Goal: Task Accomplishment & Management: Use online tool/utility

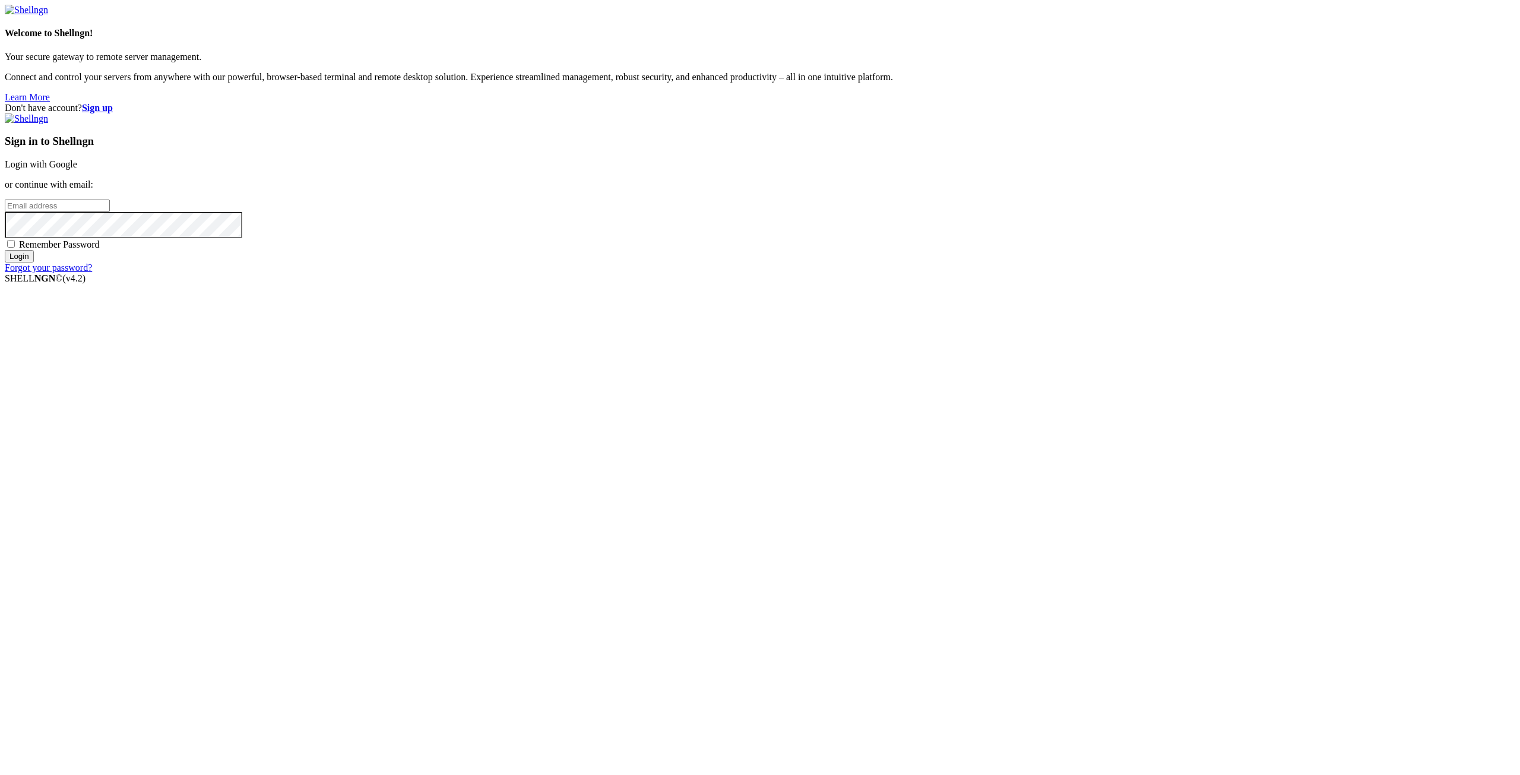
type input "[EMAIL_ADDRESS][DOMAIN_NAME]"
click at [34, 262] on input "Login" at bounding box center [19, 256] width 29 height 12
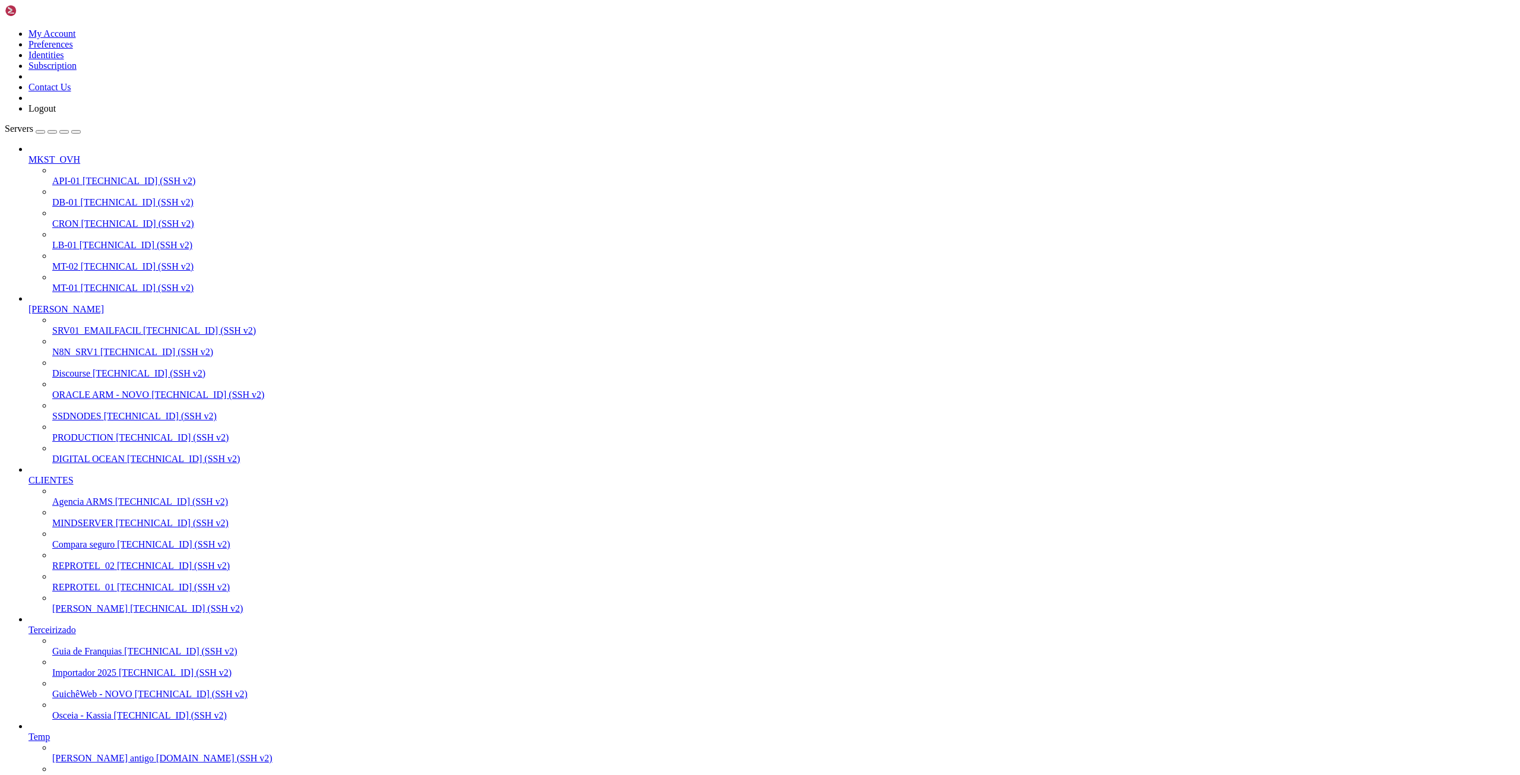
click at [81, 261] on span "[TECHNICAL_ID] (SSH v2)" at bounding box center [137, 266] width 113 height 10
click at [81, 283] on span "[TECHNICAL_ID] (SSH v2)" at bounding box center [137, 288] width 113 height 10
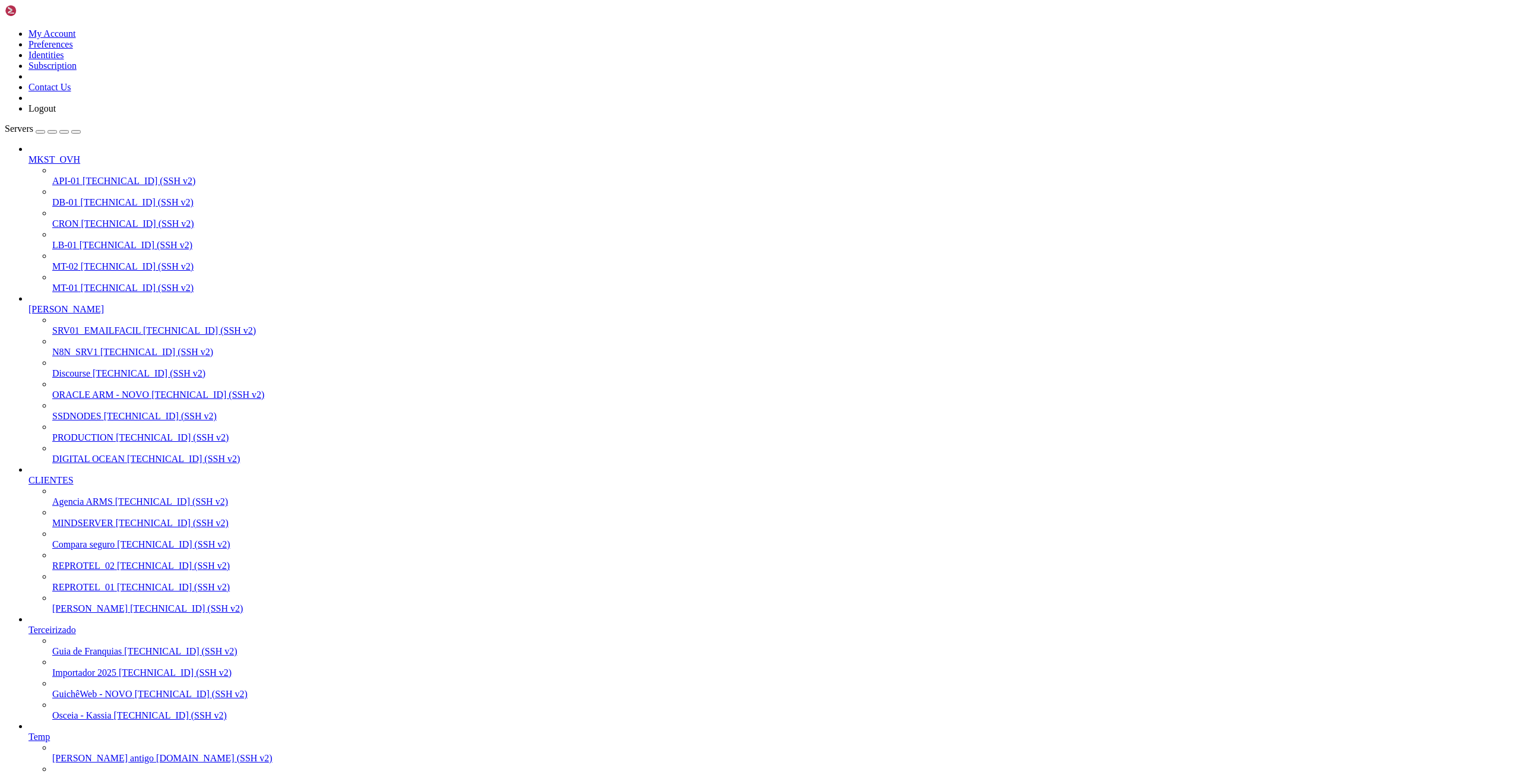
drag, startPoint x: 150, startPoint y: 1596, endPoint x: 245, endPoint y: 1598, distance: 95.6
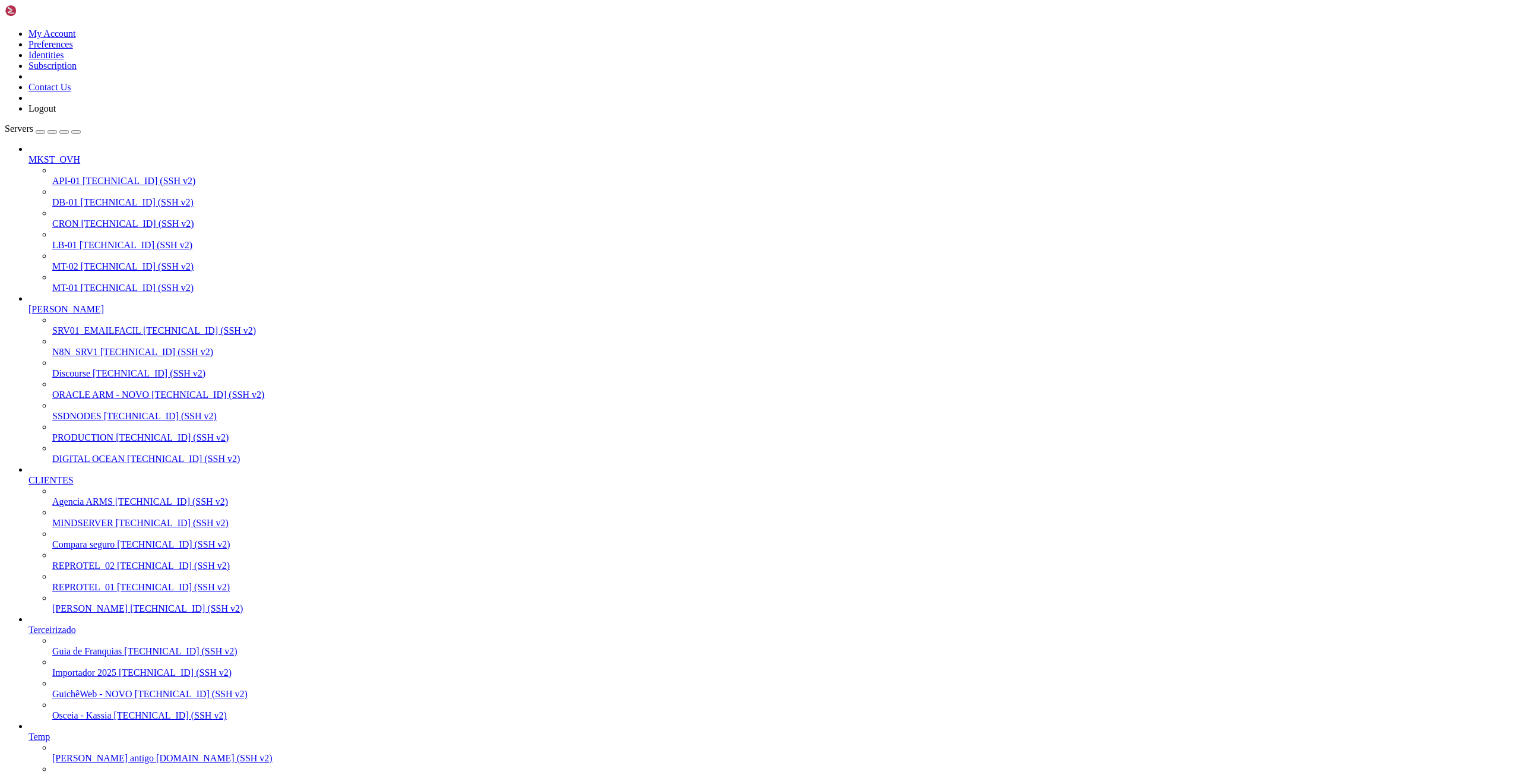
scroll to position [11, 2]
click at [93, 442] on span "PRODUCTION" at bounding box center [82, 437] width 61 height 10
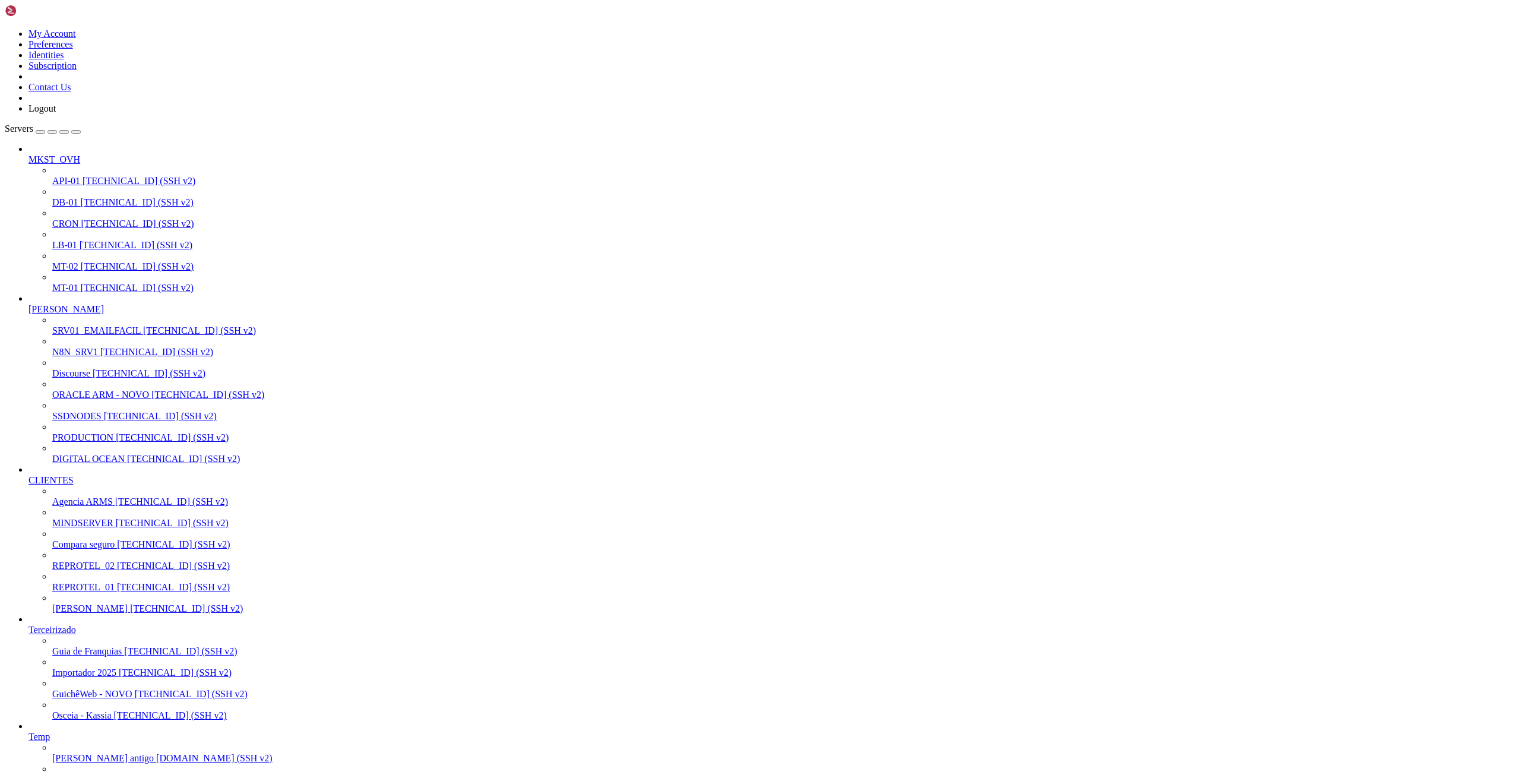
click at [93, 442] on span "PRODUCTION" at bounding box center [82, 437] width 61 height 10
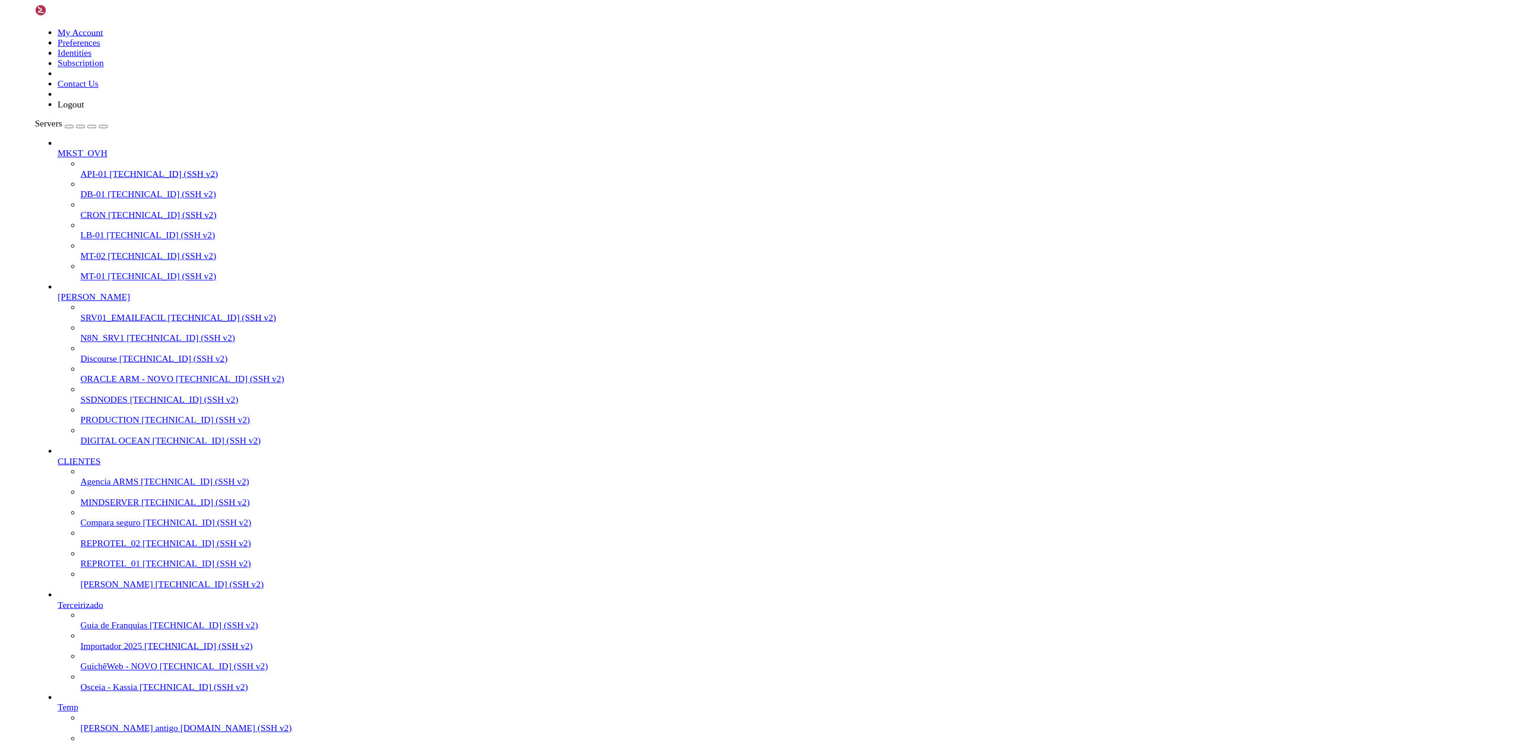
scroll to position [444, 0]
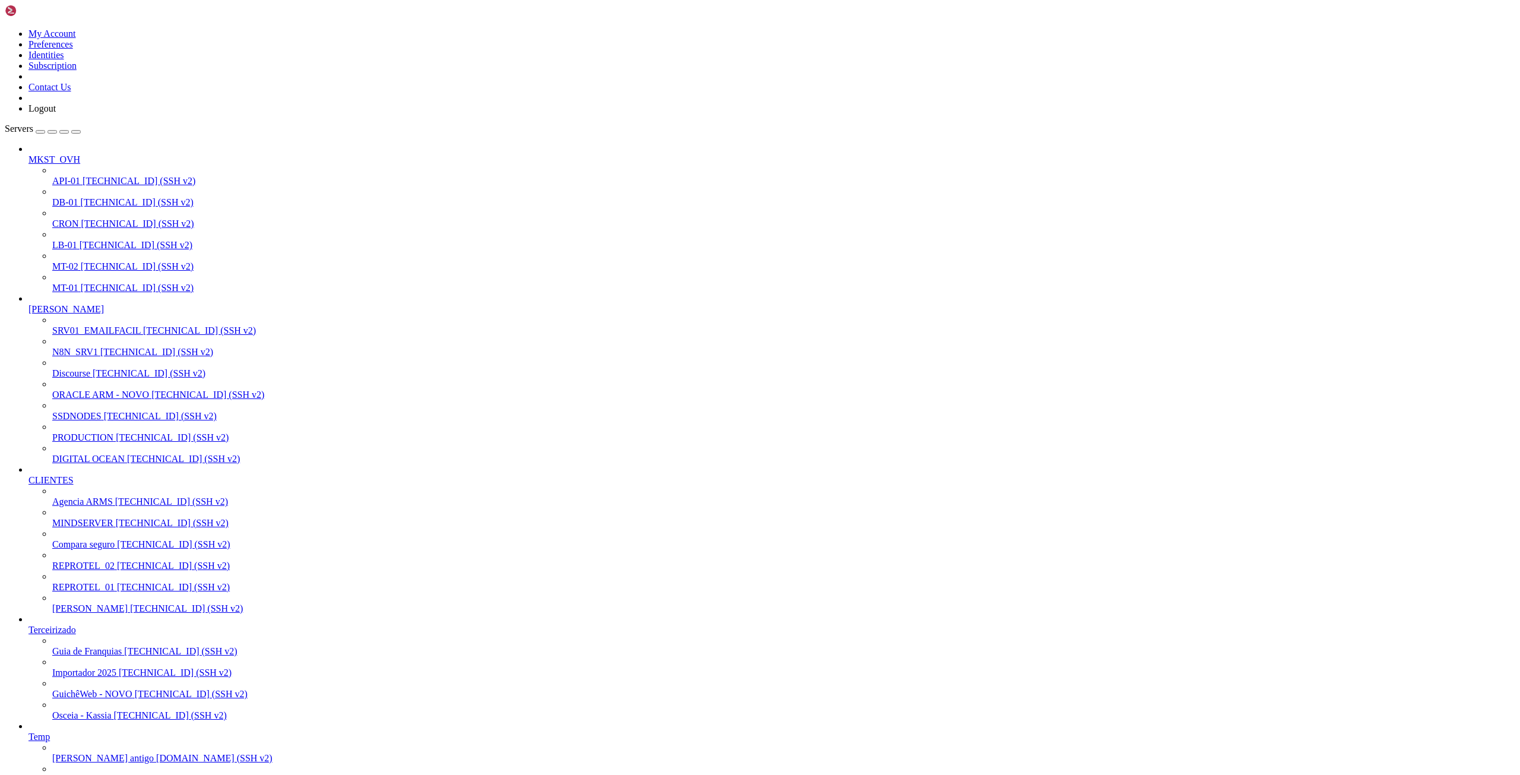
drag, startPoint x: 398, startPoint y: 1757, endPoint x: 12, endPoint y: 1754, distance: 386.5
drag, startPoint x: 9, startPoint y: 1735, endPoint x: 423, endPoint y: 1754, distance: 413.7
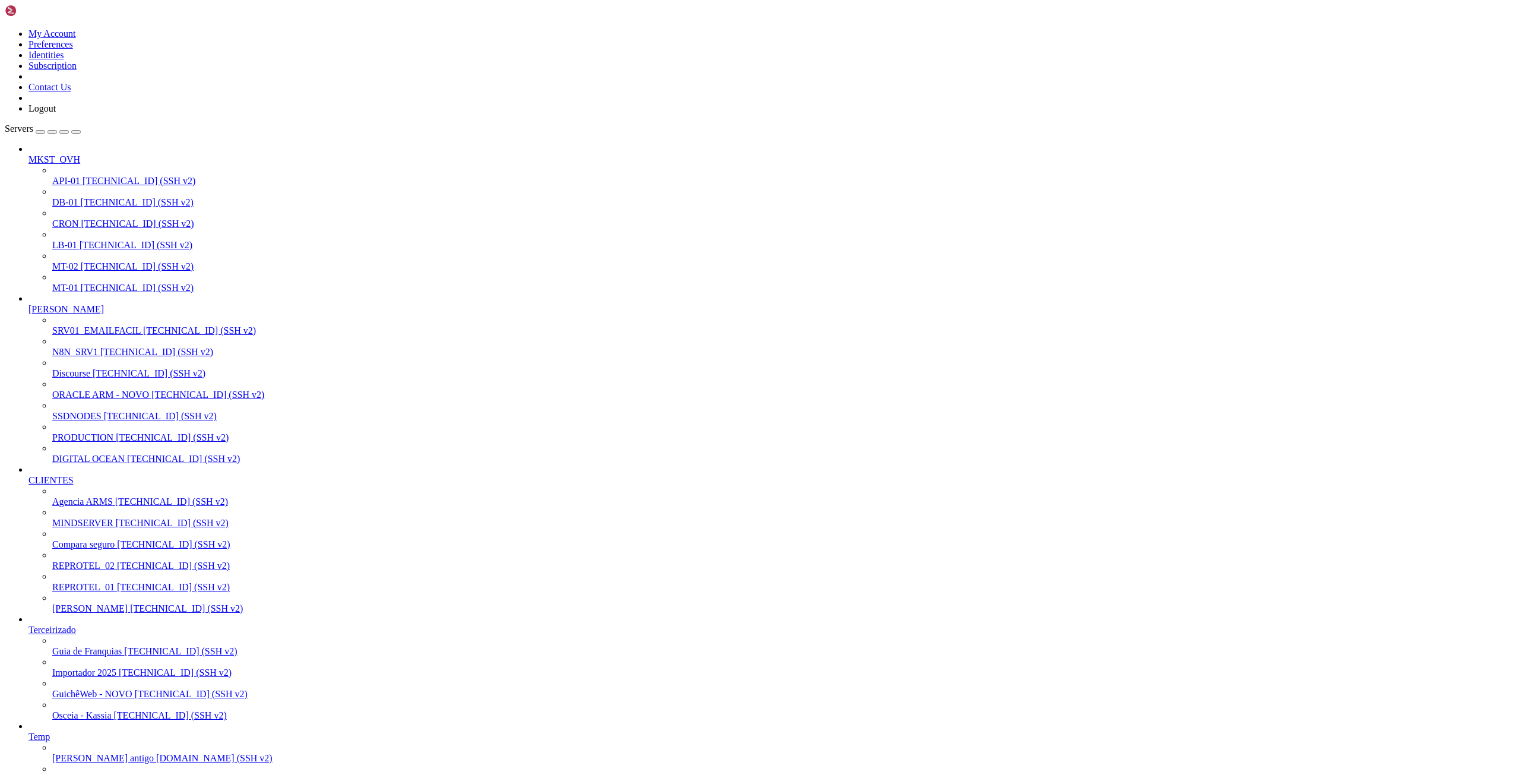
drag, startPoint x: 395, startPoint y: 1751, endPoint x: 11, endPoint y: 1736, distance: 384.4
drag, startPoint x: 8, startPoint y: 1735, endPoint x: 395, endPoint y: 1756, distance: 387.7
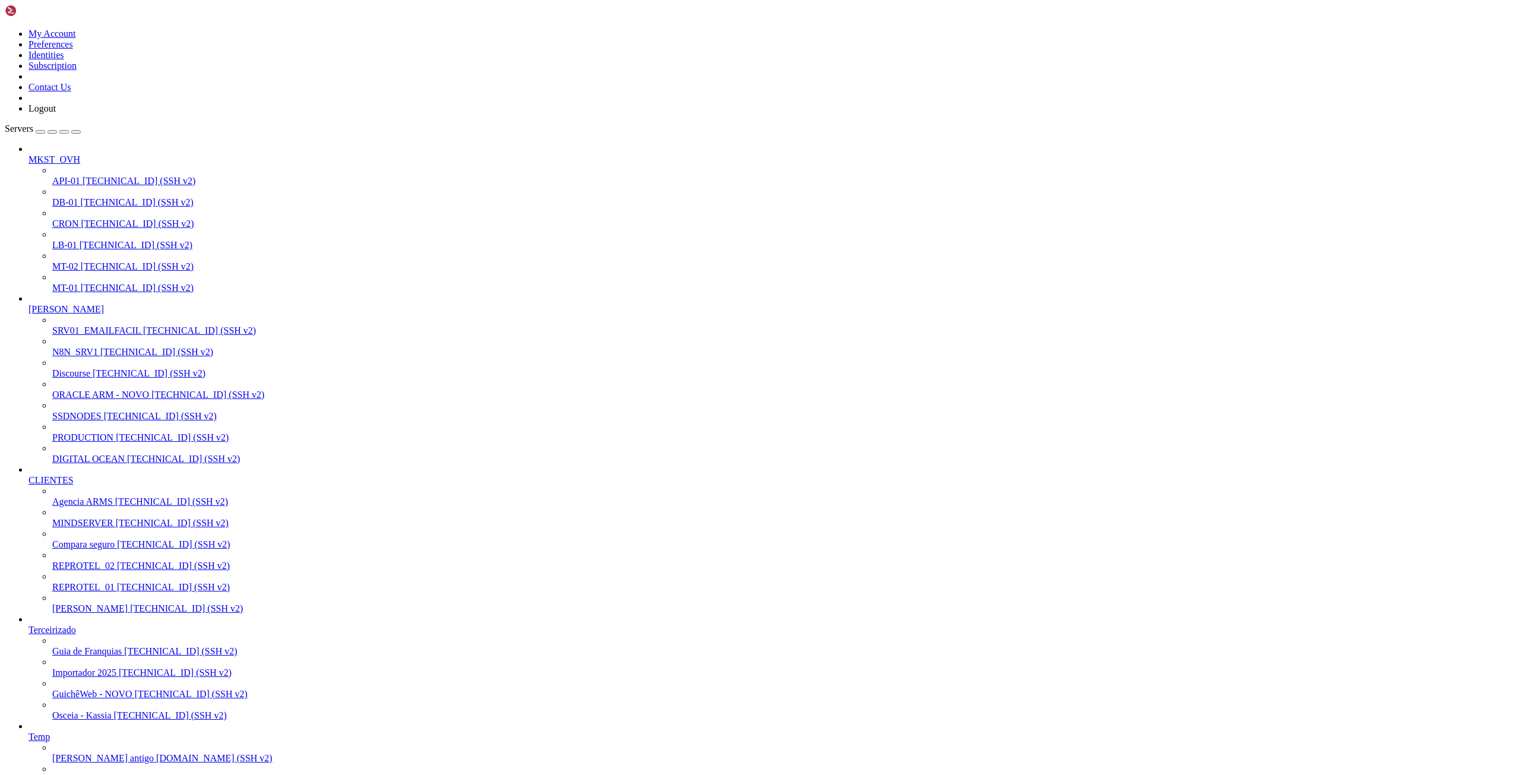
drag, startPoint x: 397, startPoint y: 1756, endPoint x: 11, endPoint y: 1736, distance: 386.4
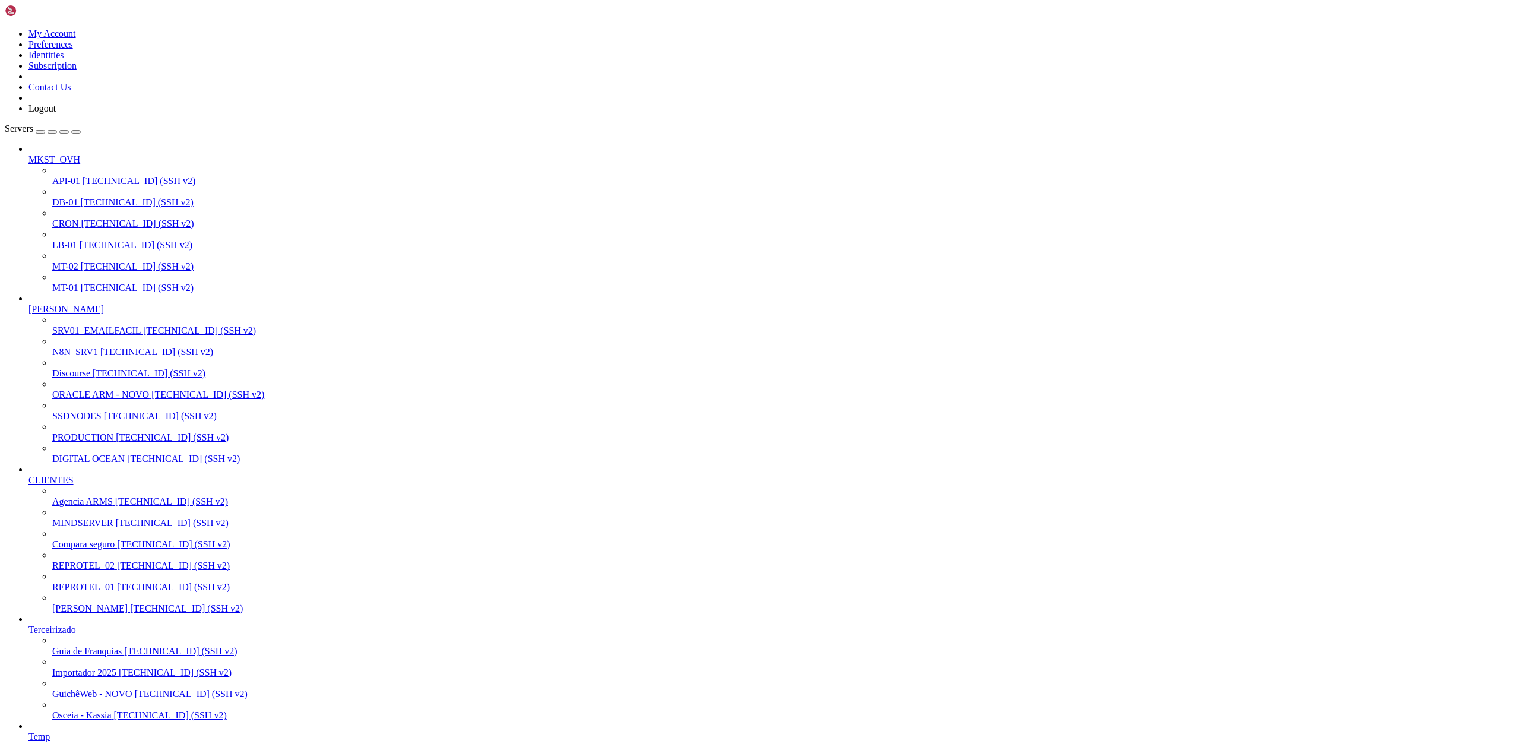
scroll to position [474, 0]
drag, startPoint x: 9, startPoint y: 1645, endPoint x: 756, endPoint y: 1947, distance: 805.9
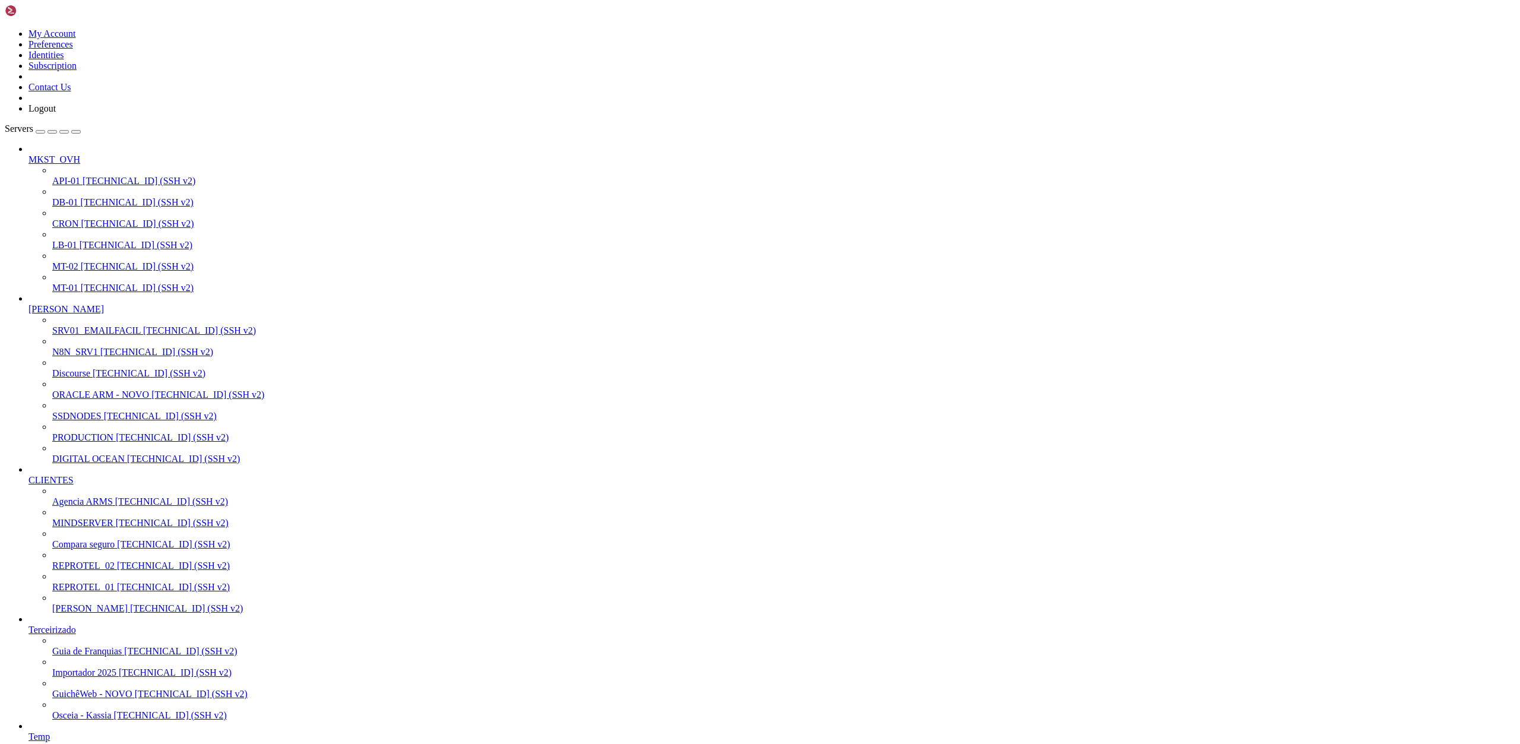
drag, startPoint x: 11, startPoint y: 1627, endPoint x: 742, endPoint y: 1957, distance: 802.2
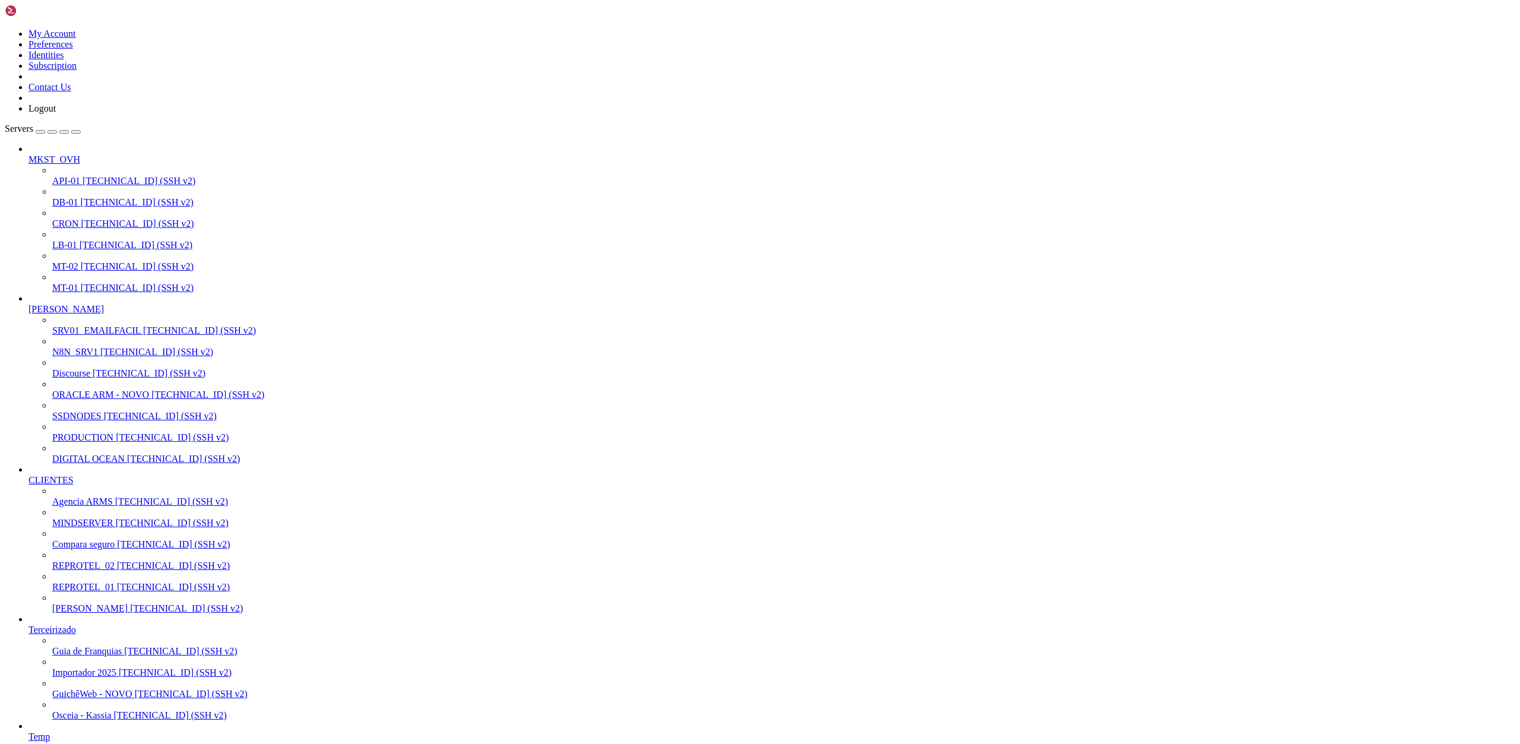
scroll to position [2636, 0]
drag, startPoint x: 116, startPoint y: 1635, endPoint x: 21, endPoint y: 1636, distance: 94.4
drag, startPoint x: 9, startPoint y: 1677, endPoint x: 395, endPoint y: 1953, distance: 474.4
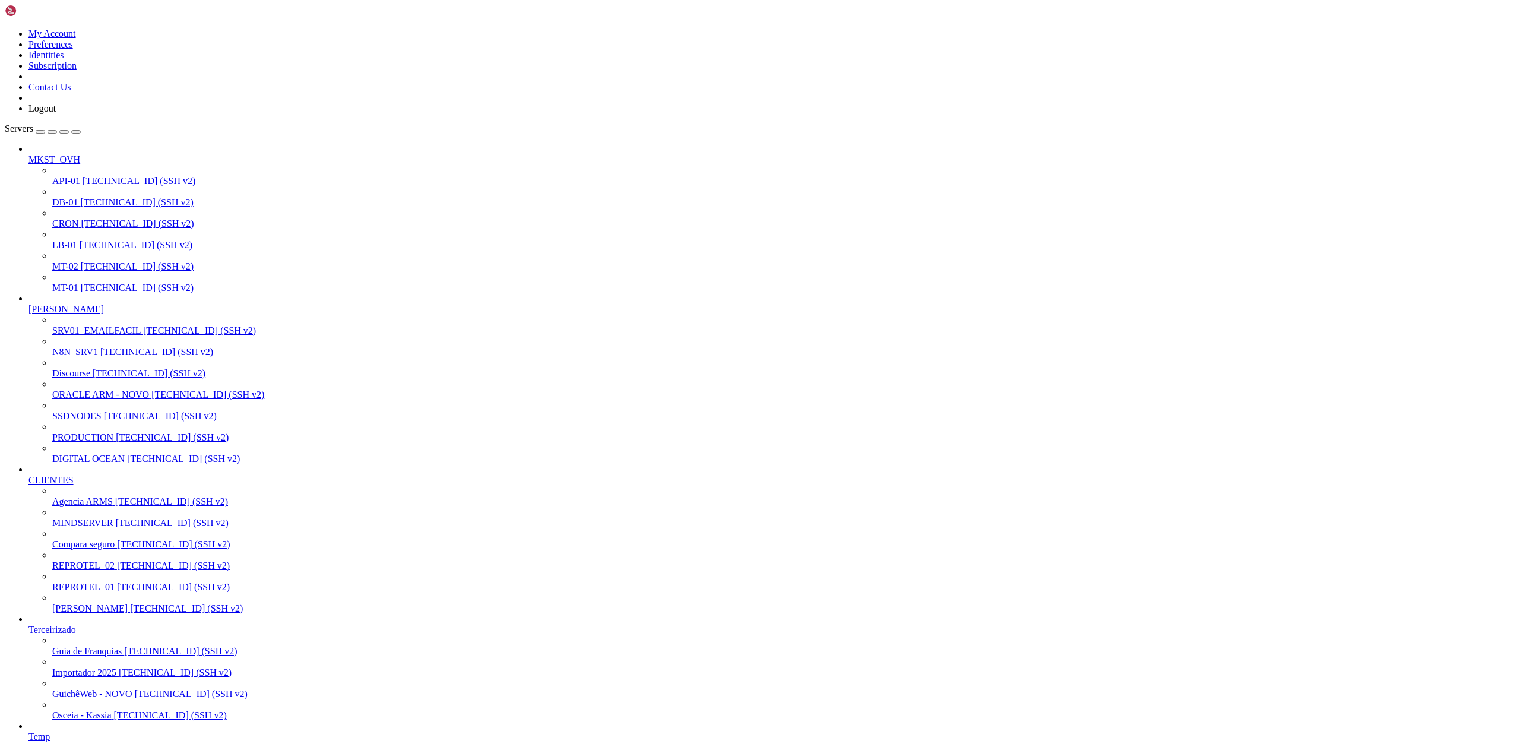
scroll to position [283, 0]
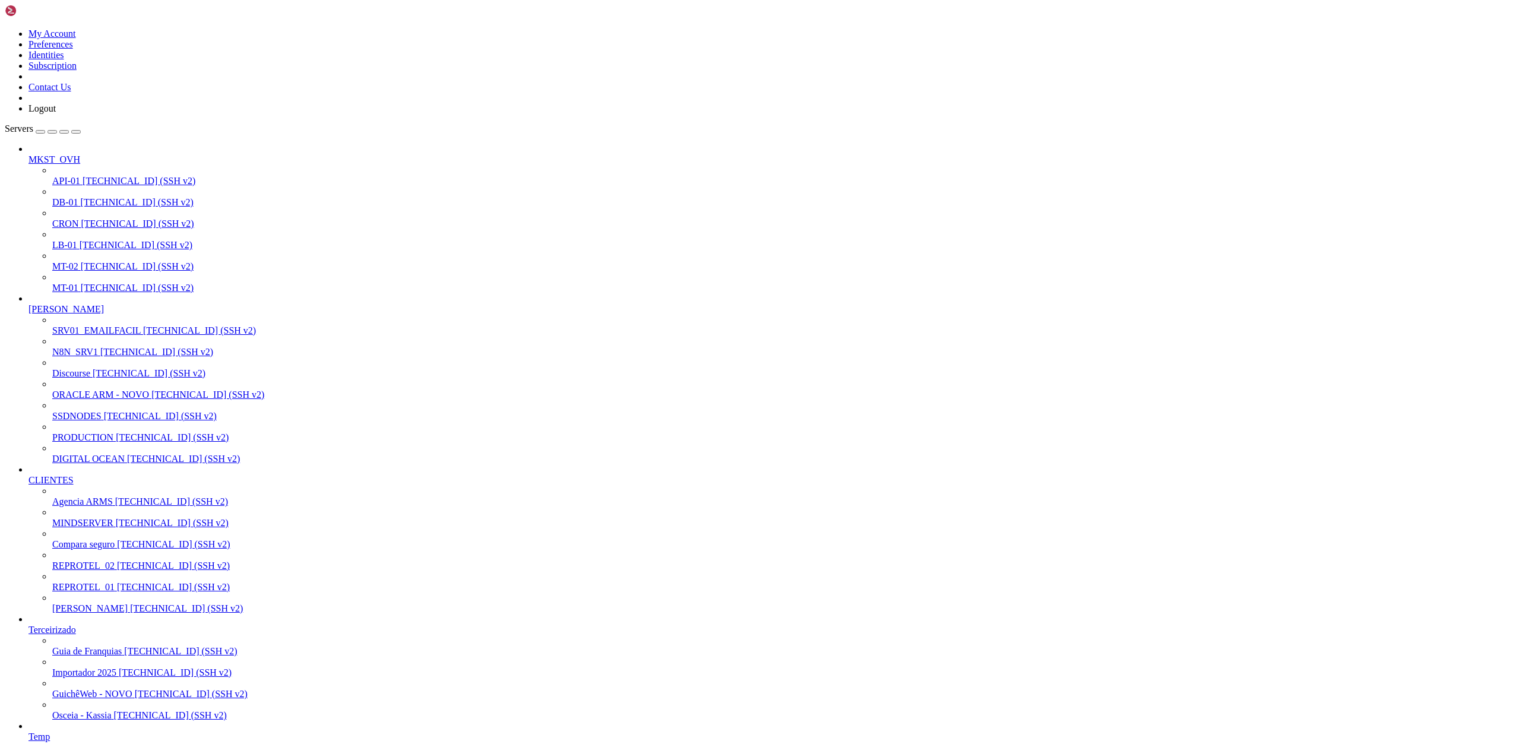
drag, startPoint x: 11, startPoint y: 1515, endPoint x: 418, endPoint y: 1855, distance: 530.7
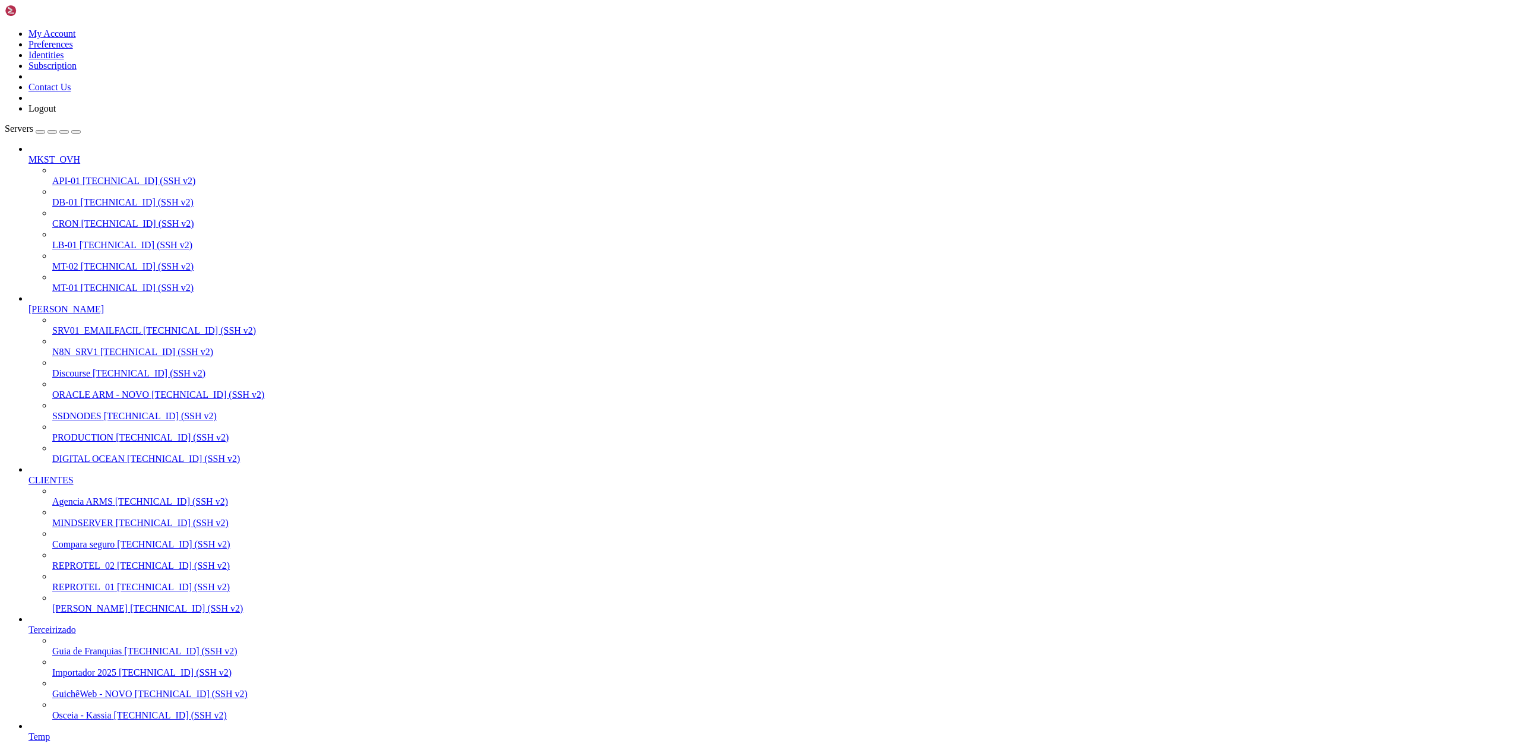
scroll to position [929, 0]
drag, startPoint x: 11, startPoint y: 1756, endPoint x: 328, endPoint y: 1966, distance: 380.4
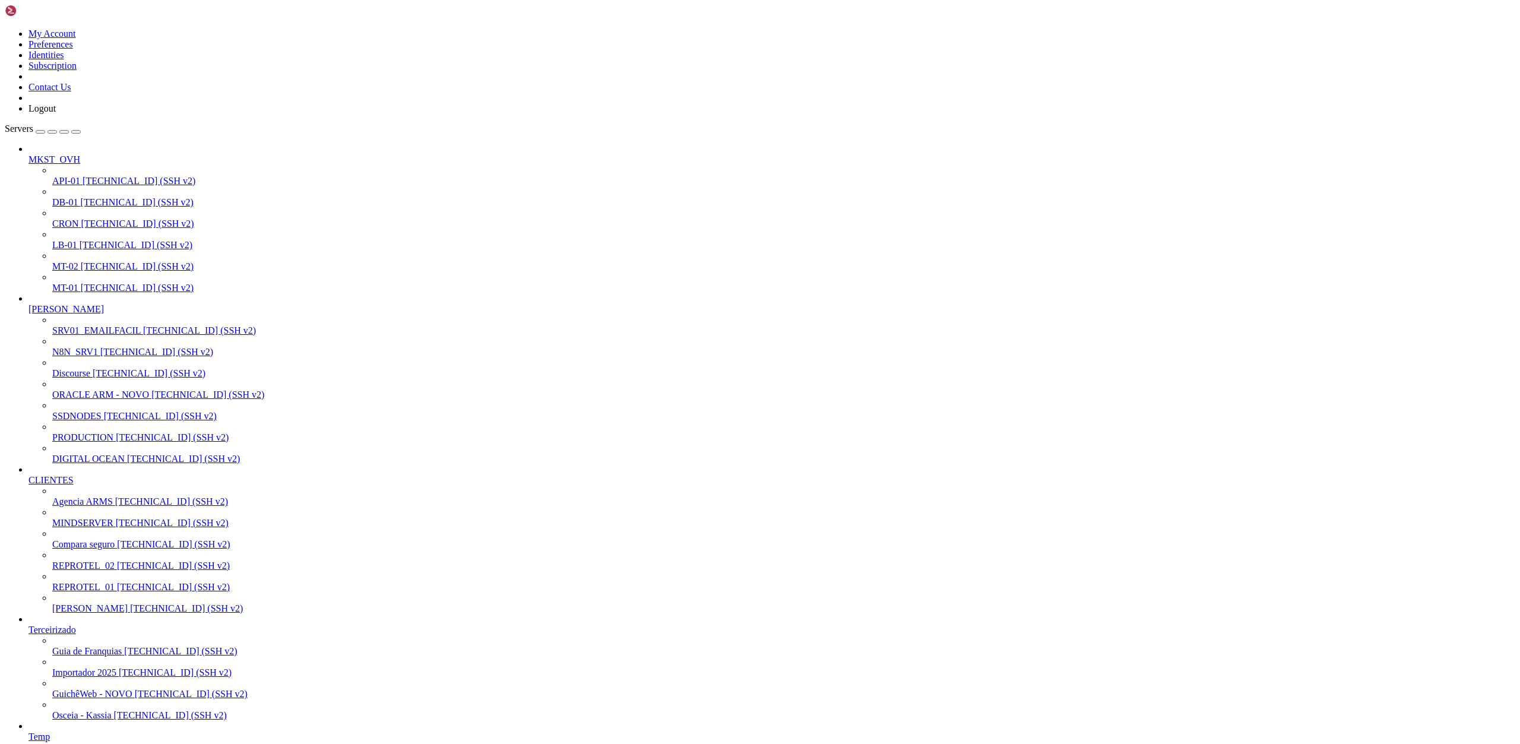
drag, startPoint x: 11, startPoint y: 1757, endPoint x: 193, endPoint y: 1958, distance: 270.7
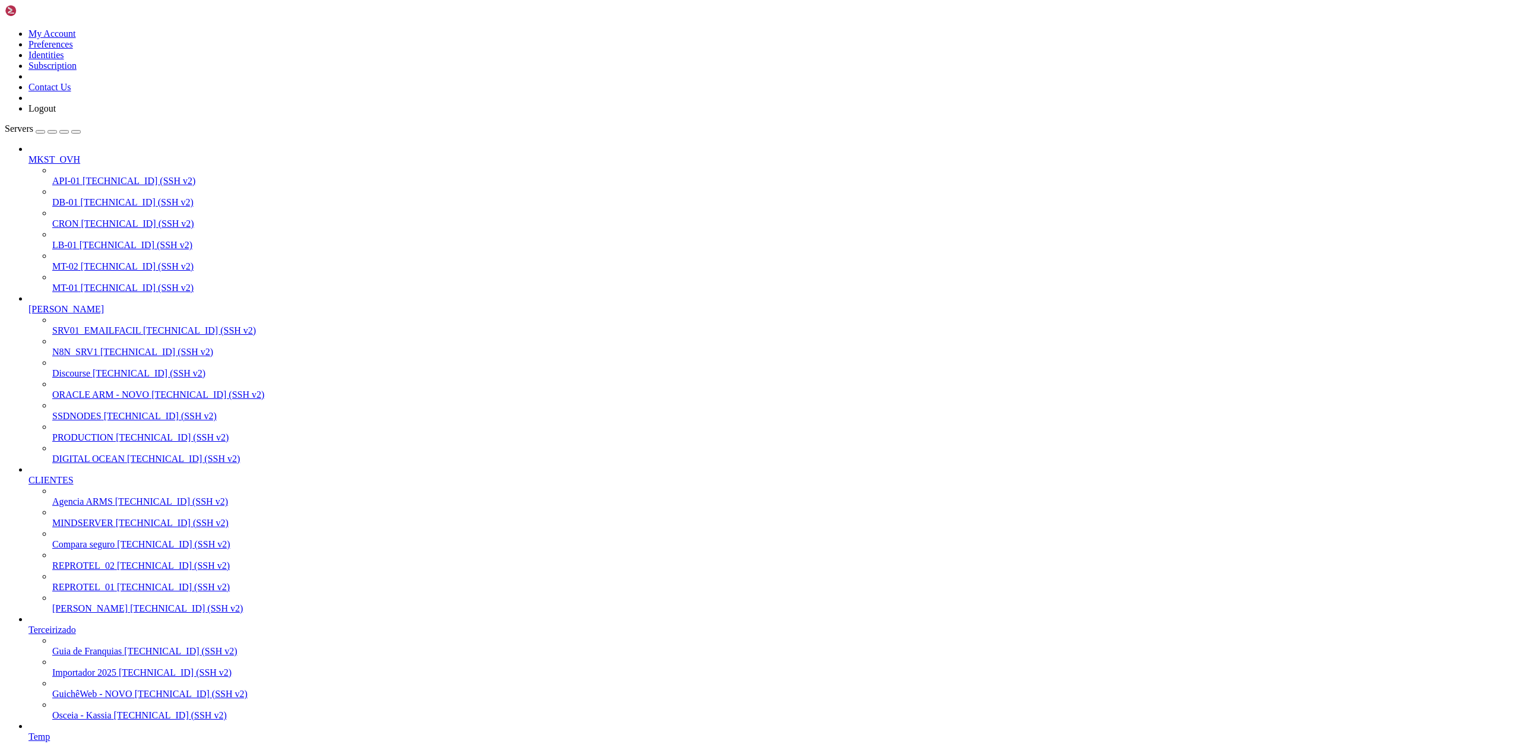
drag, startPoint x: 12, startPoint y: 1744, endPoint x: 232, endPoint y: 1957, distance: 306.1
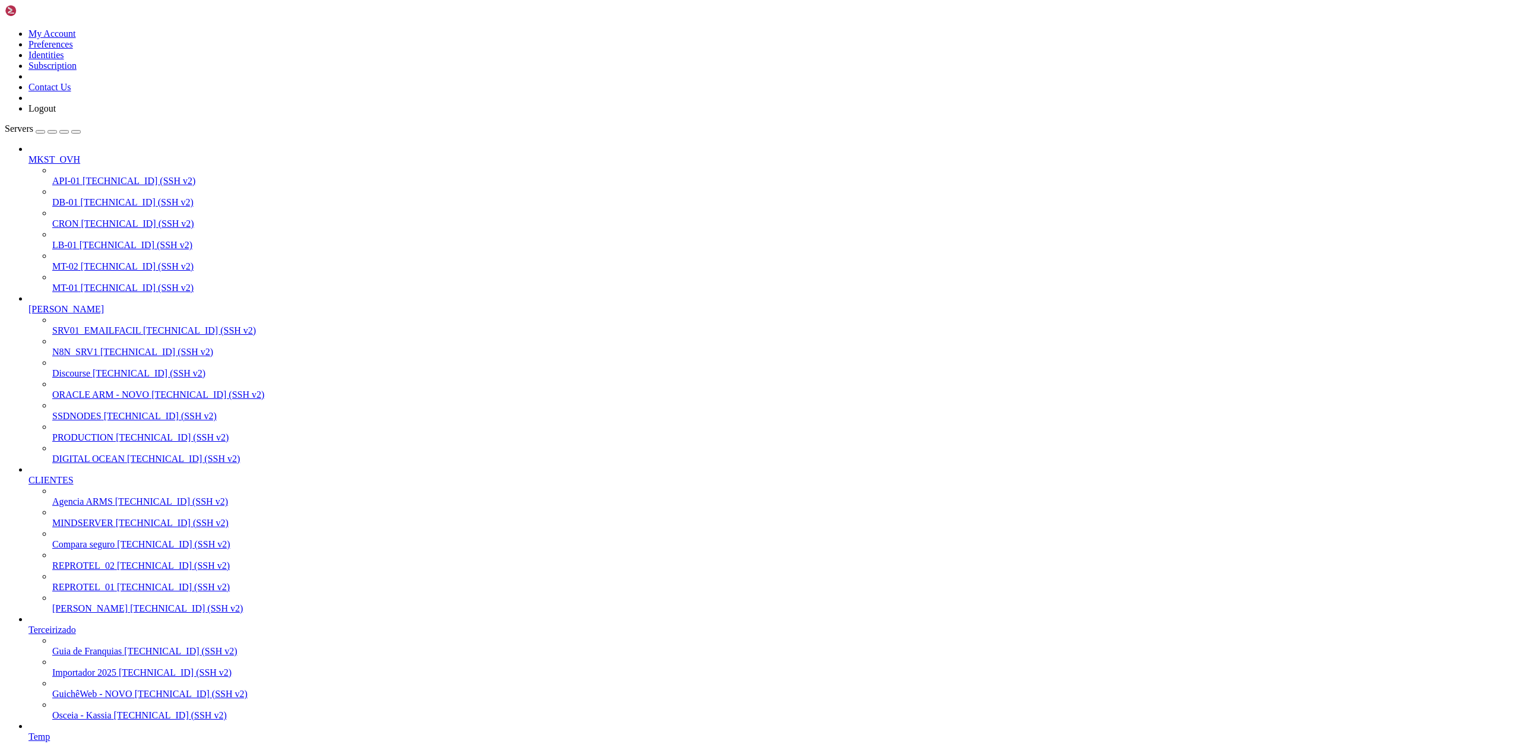
drag, startPoint x: 11, startPoint y: 1876, endPoint x: 216, endPoint y: 1962, distance: 222.5
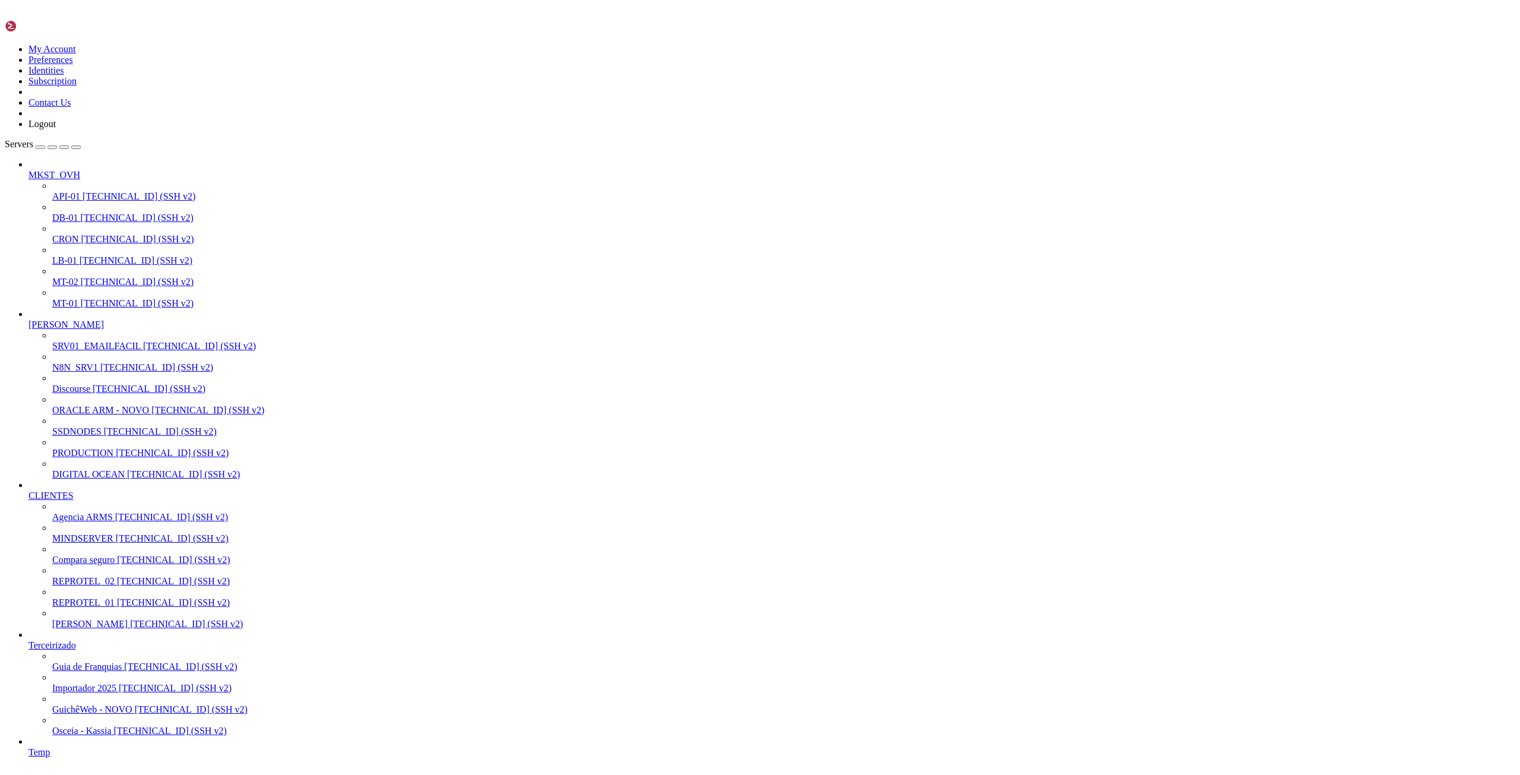
scroll to position [1413, 0]
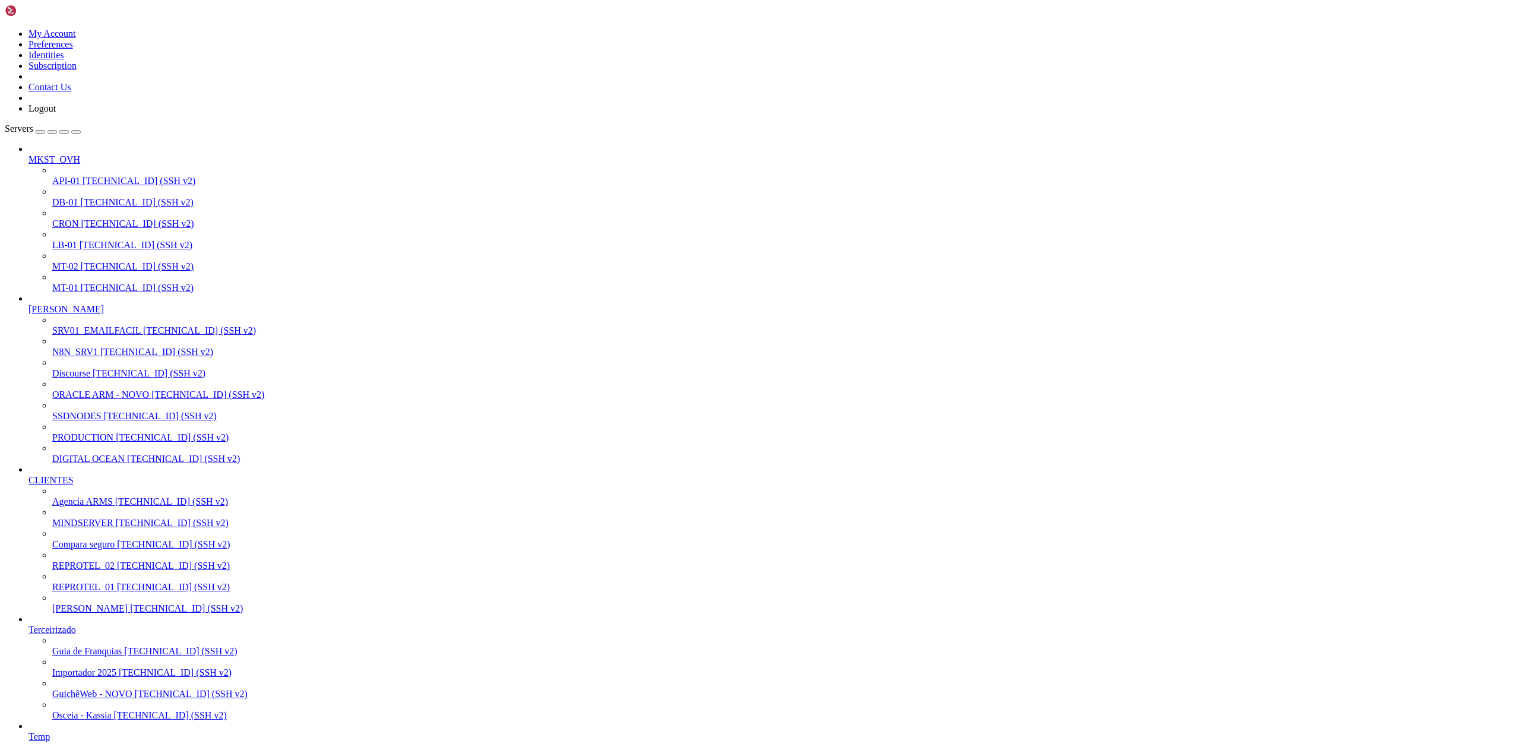
drag, startPoint x: 10, startPoint y: 1684, endPoint x: 245, endPoint y: 1967, distance: 367.2
drag, startPoint x: 9, startPoint y: 1687, endPoint x: 90, endPoint y: 1742, distance: 97.8
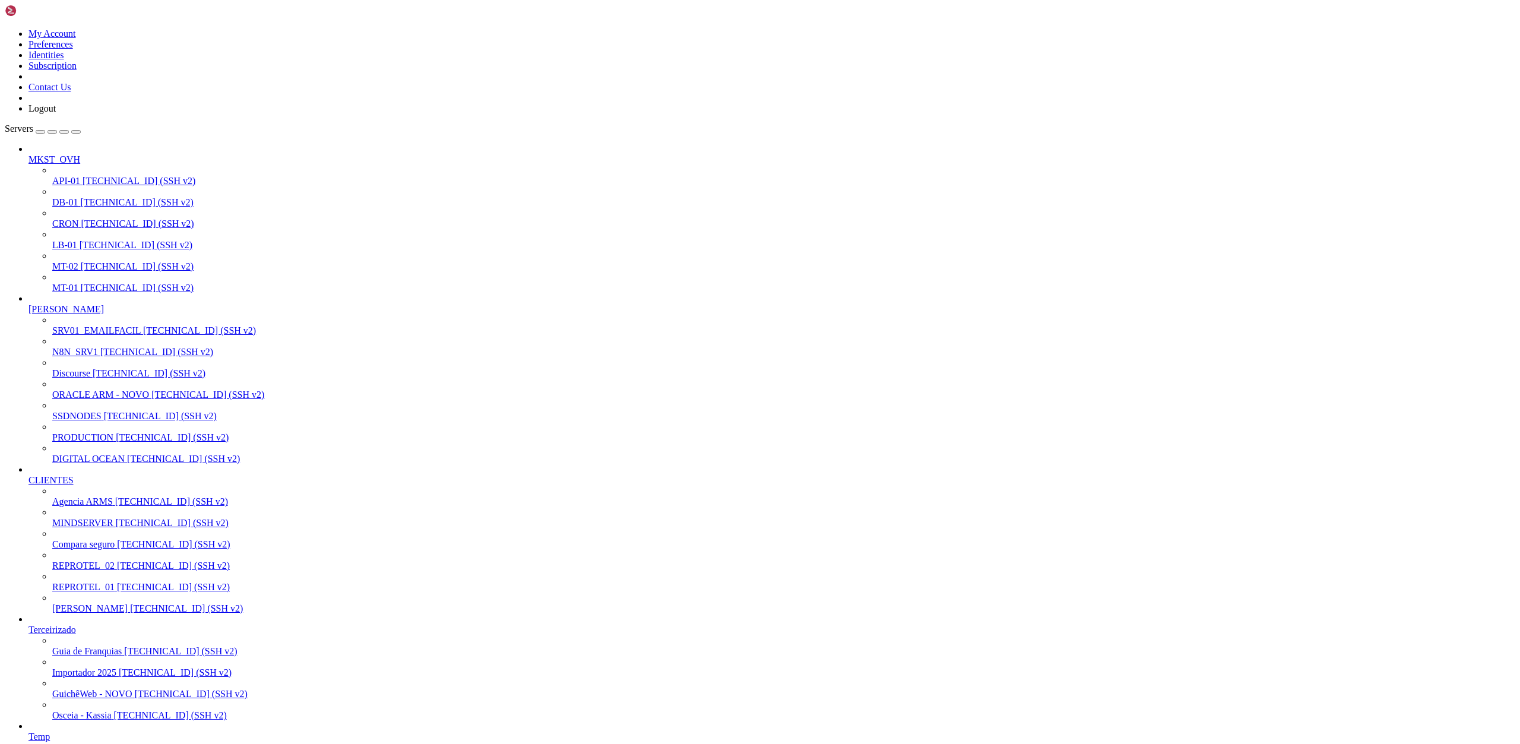
drag, startPoint x: 9, startPoint y: 1684, endPoint x: 268, endPoint y: 1958, distance: 376.7
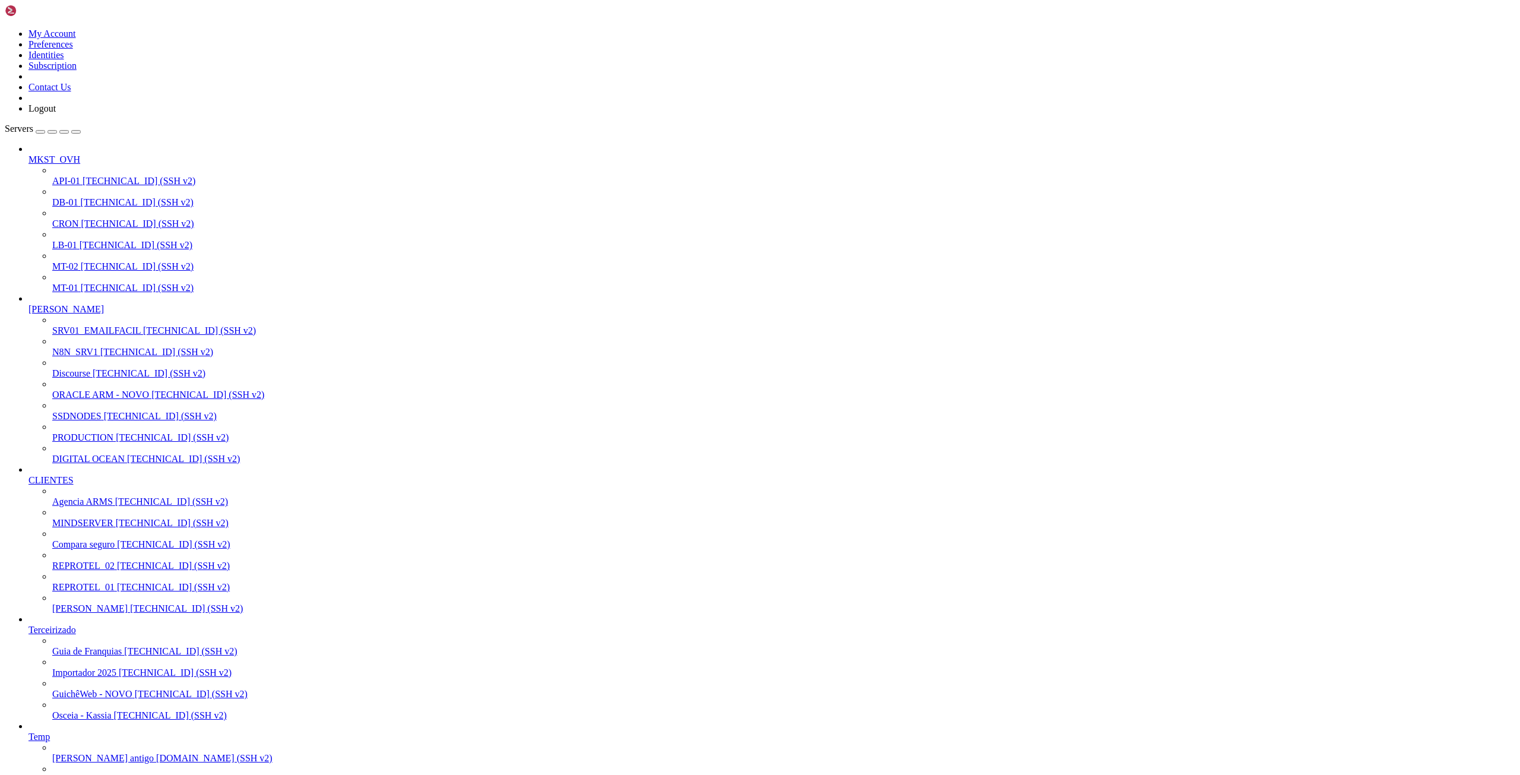
scroll to position [1383, 0]
drag, startPoint x: 10, startPoint y: 1837, endPoint x: 194, endPoint y: 1989, distance: 238.2
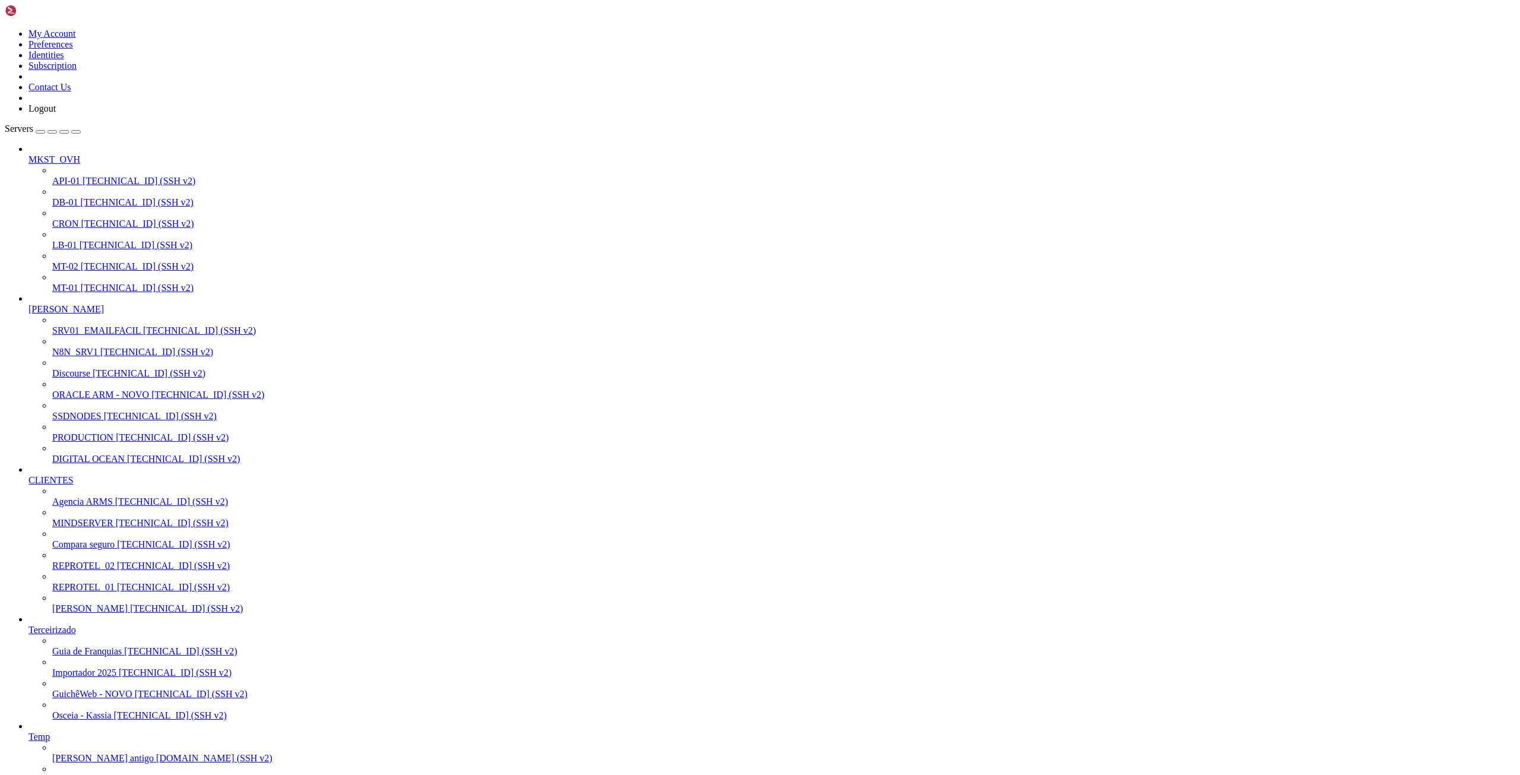
drag, startPoint x: 11, startPoint y: 1595, endPoint x: 365, endPoint y: 1991, distance: 531.5
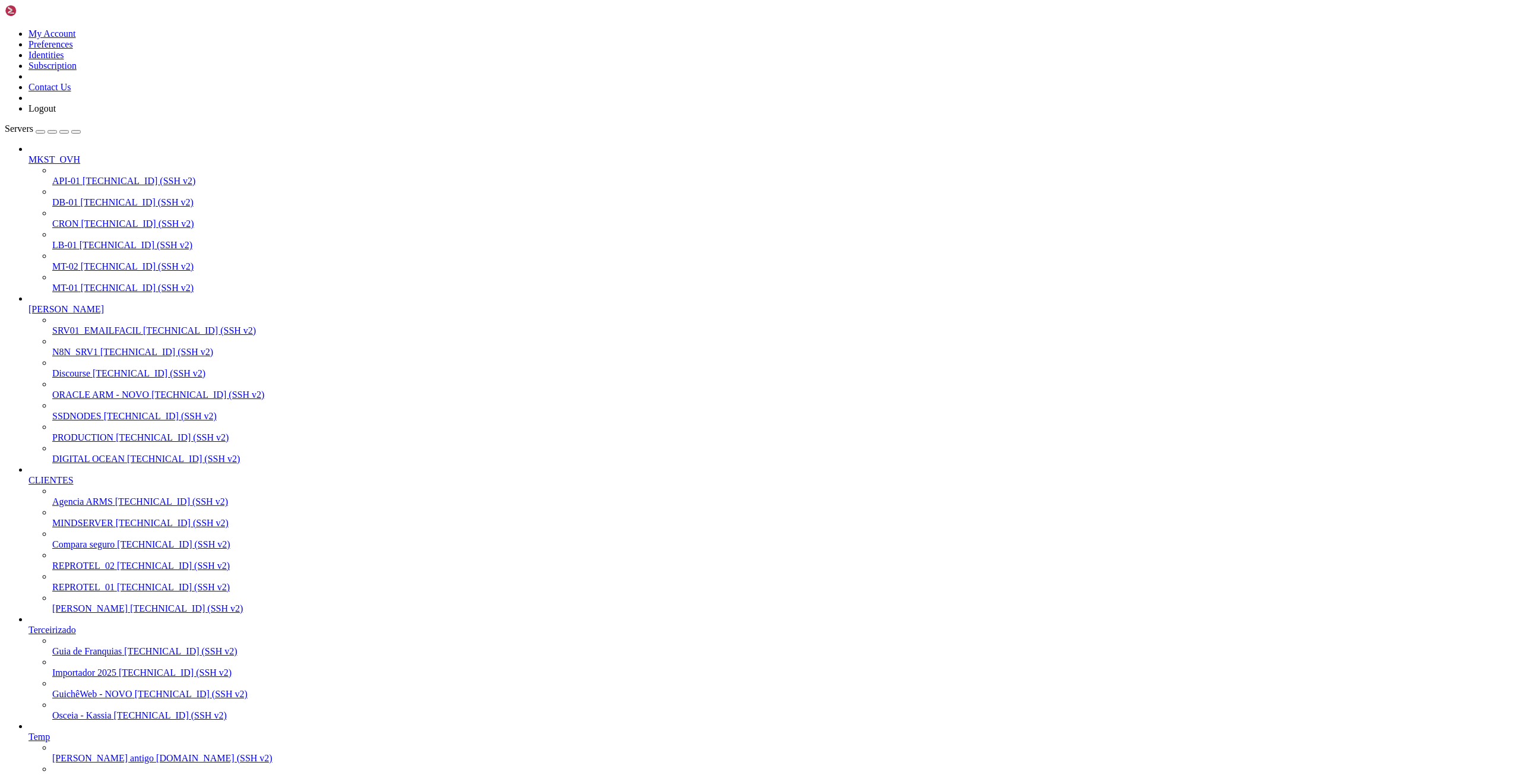
drag, startPoint x: 11, startPoint y: 1930, endPoint x: 186, endPoint y: 1987, distance: 184.2
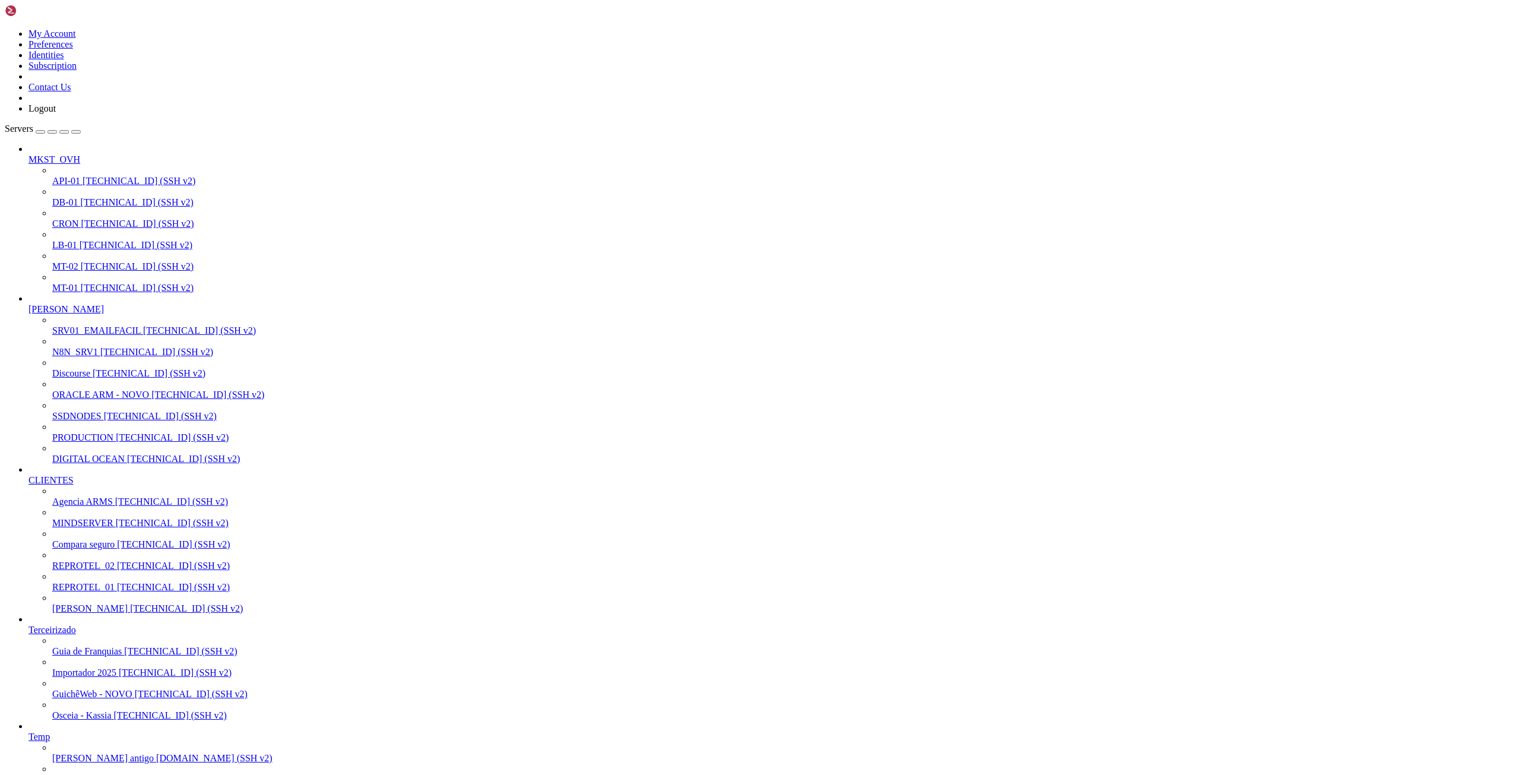
scroll to position [4764, 0]
